Goal: Navigation & Orientation: Find specific page/section

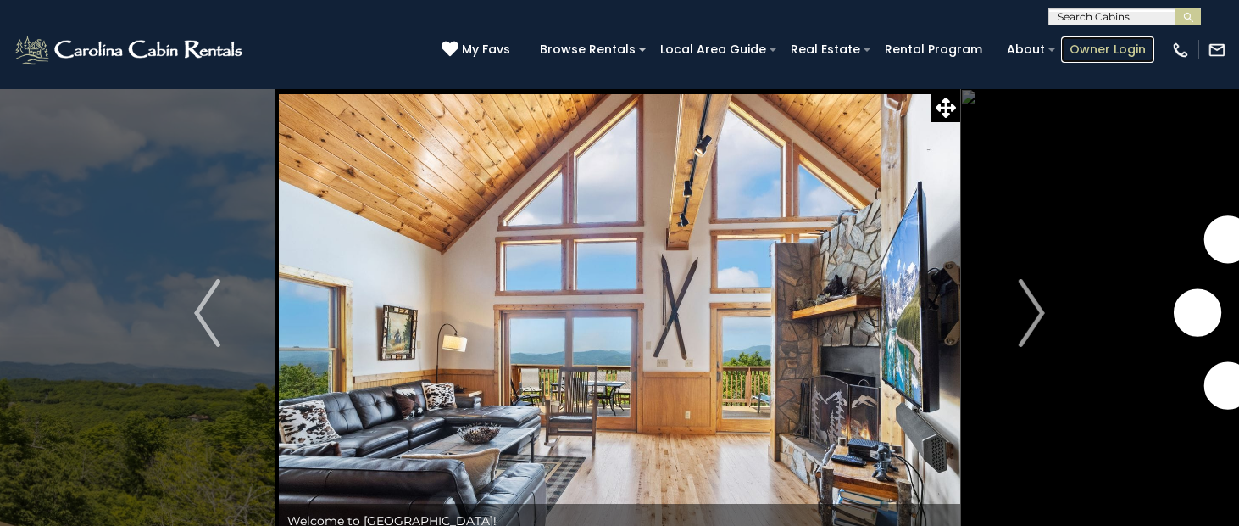
click at [1116, 50] on link "Owner Login" at bounding box center [1107, 49] width 93 height 26
